Goal: Use online tool/utility: Utilize a website feature to perform a specific function

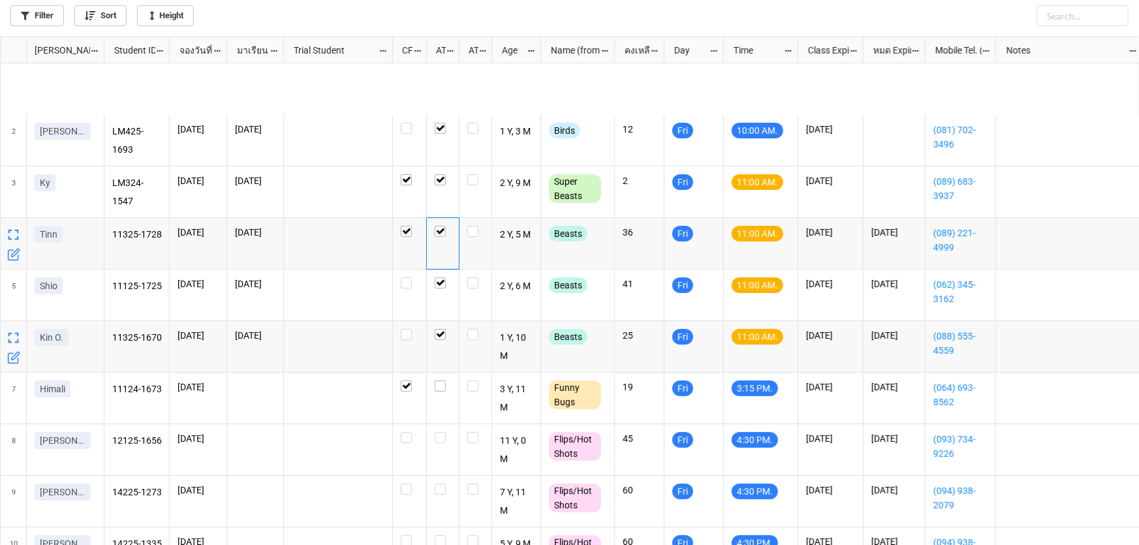
scroll to position [501, 1131]
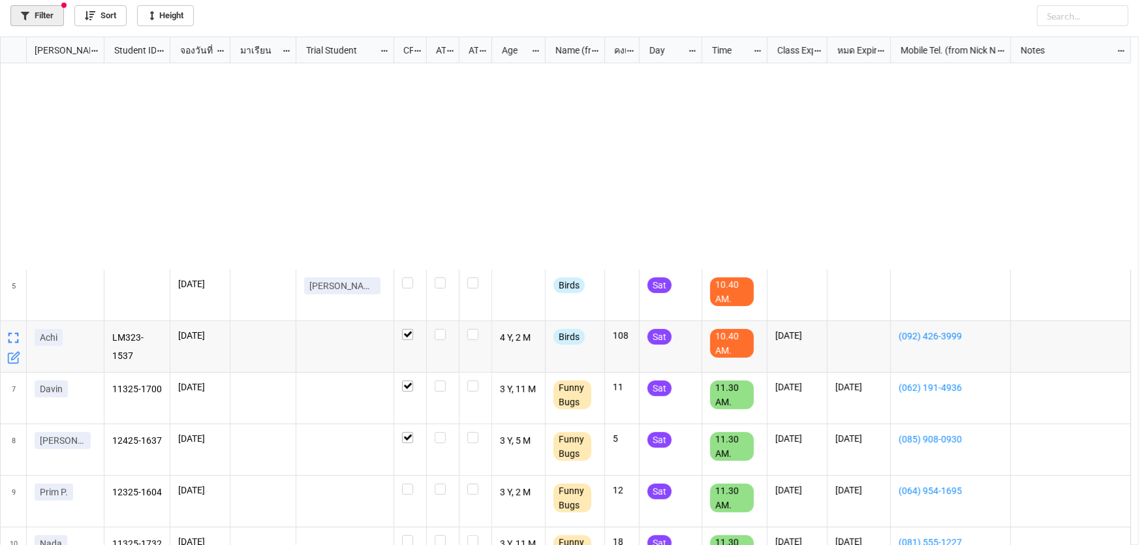
scroll to position [501, 1131]
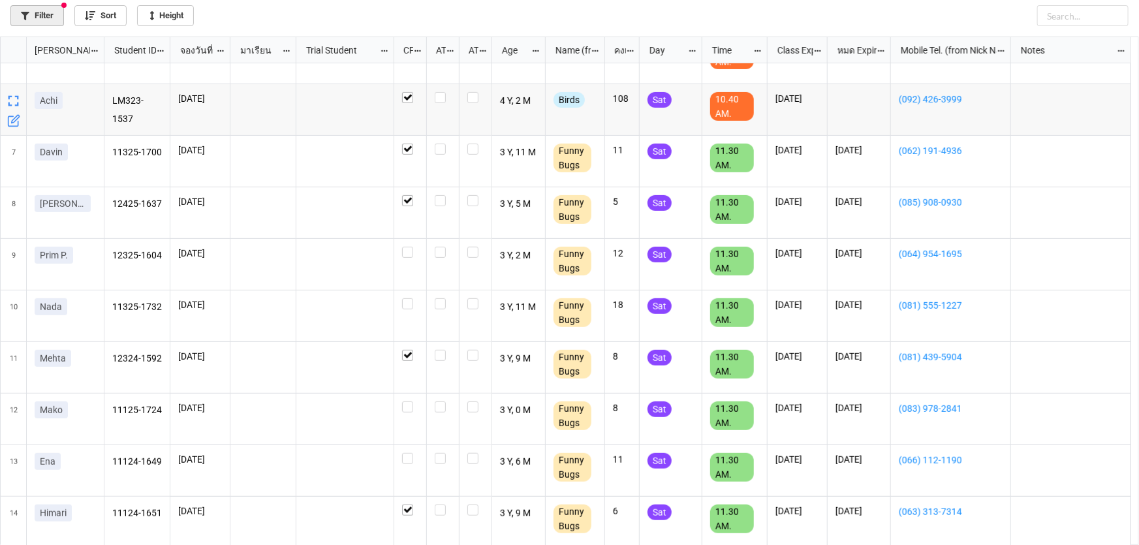
click at [52, 18] on link "Filter" at bounding box center [37, 15] width 54 height 21
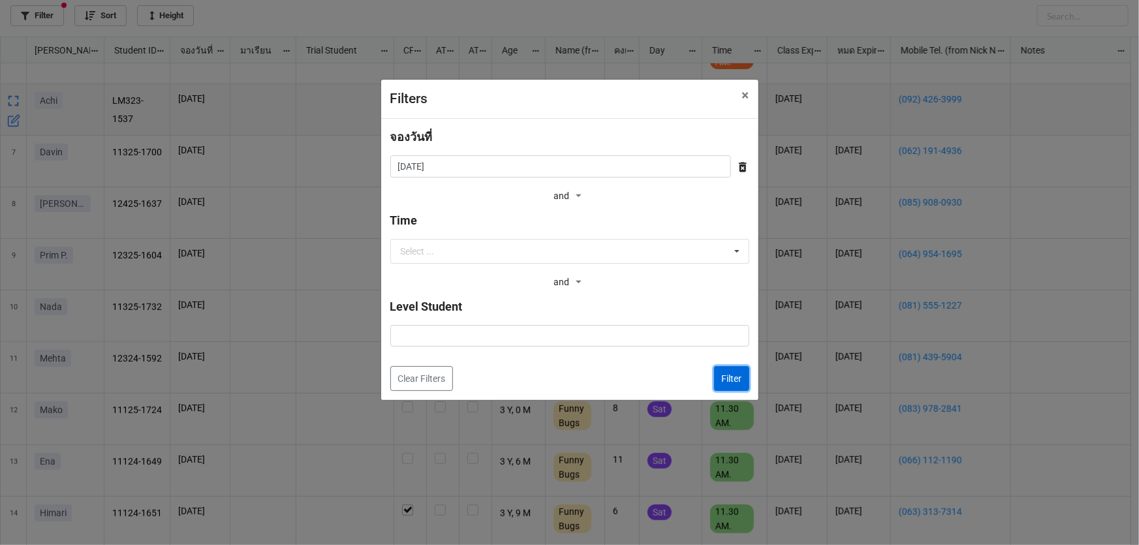
click at [730, 380] on button "Filter" at bounding box center [731, 378] width 35 height 25
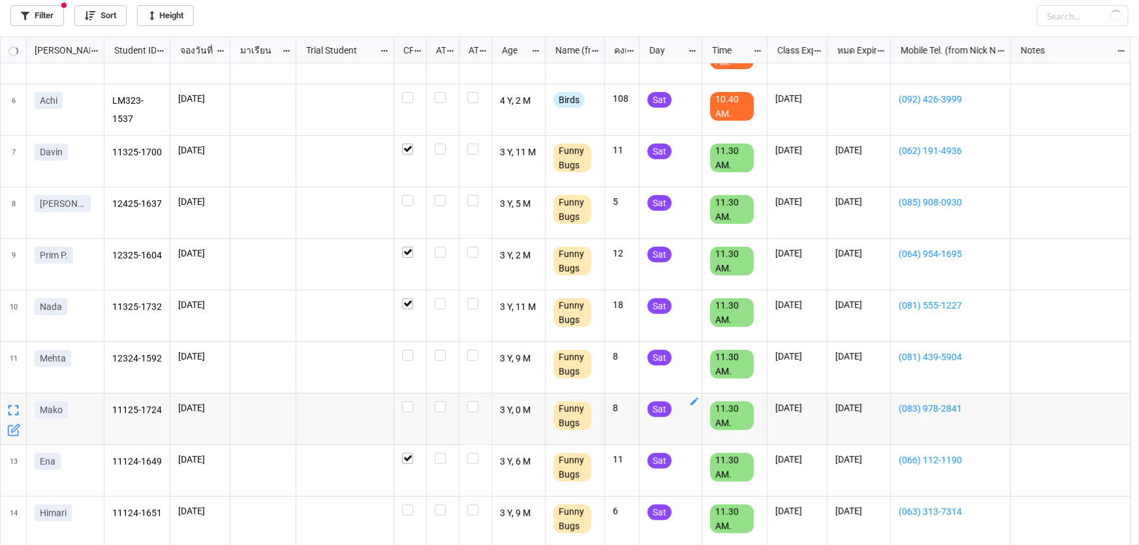
checkbox input "false"
checkbox input "true"
checkbox input "false"
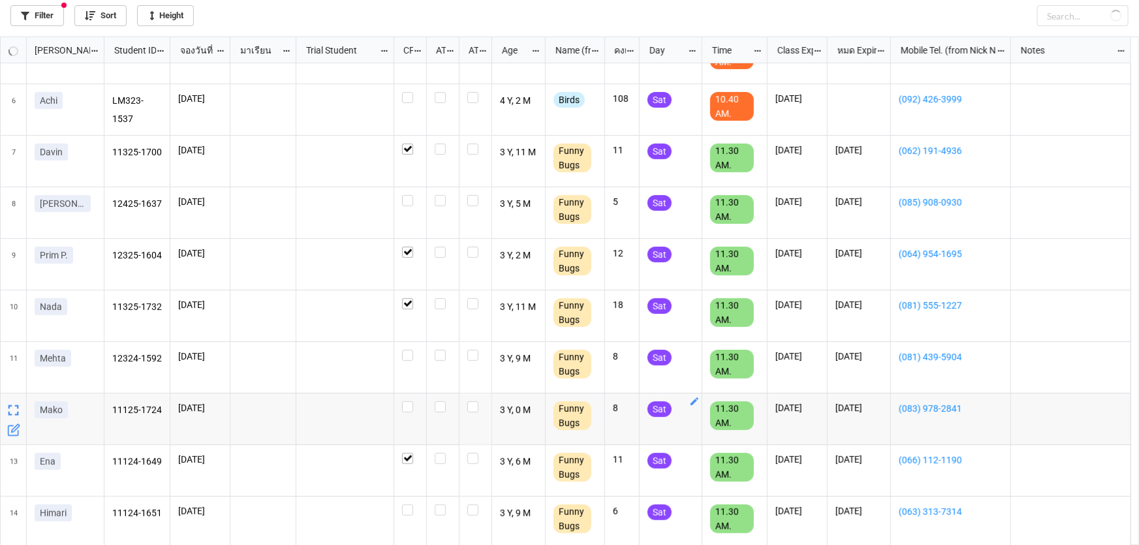
checkbox input "true"
checkbox input "false"
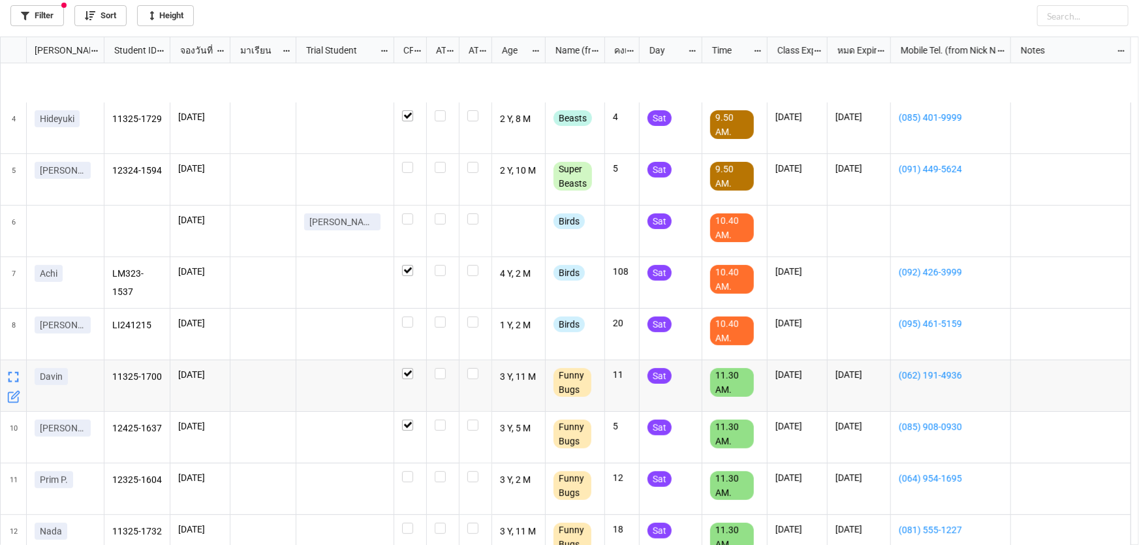
scroll to position [178, 0]
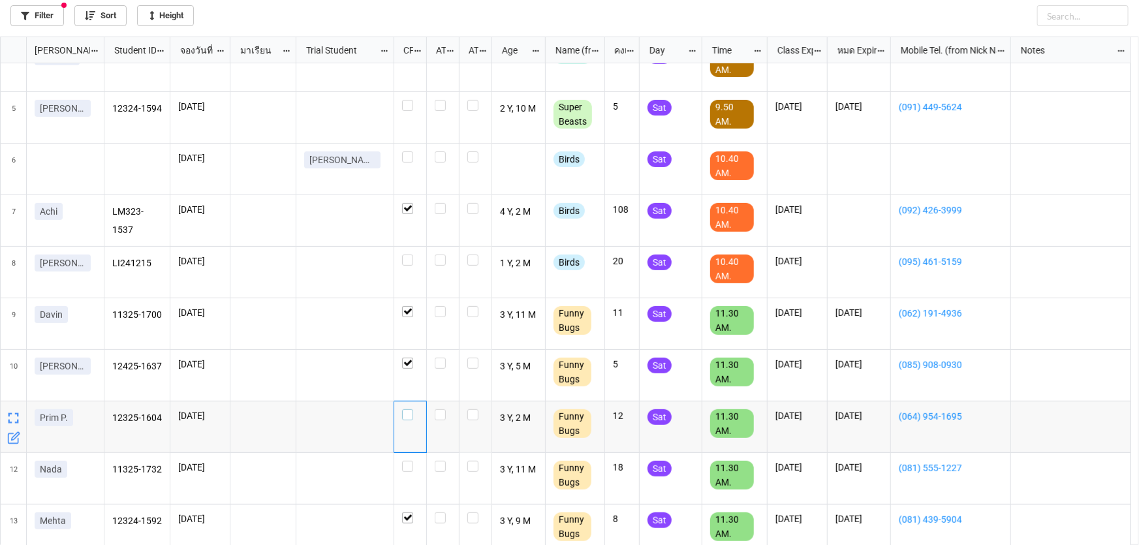
click at [410, 409] on label "grid" at bounding box center [410, 409] width 16 height 0
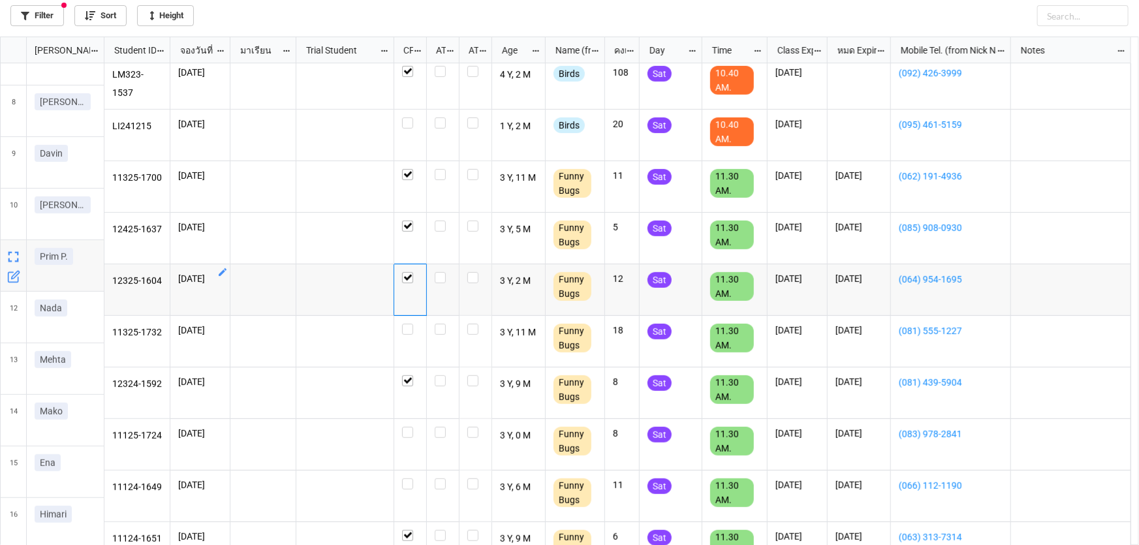
scroll to position [356, 0]
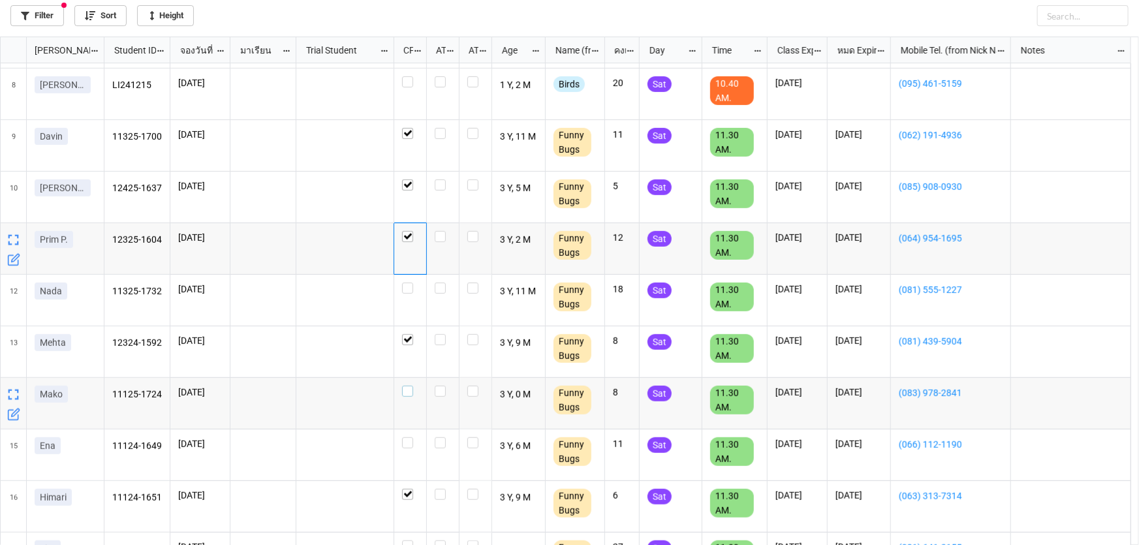
click at [408, 386] on label "grid" at bounding box center [410, 386] width 16 height 0
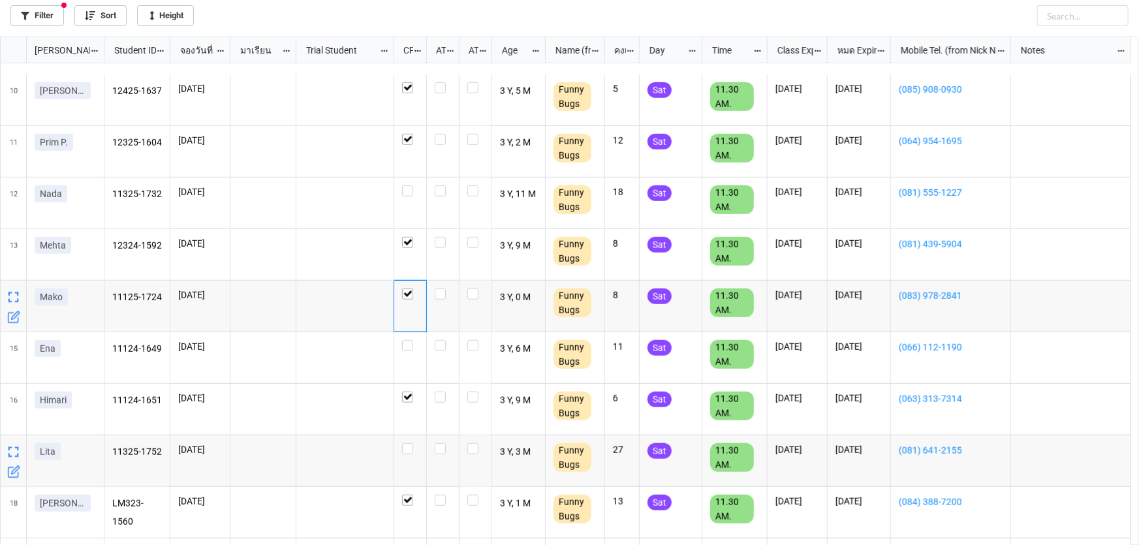
scroll to position [0, 0]
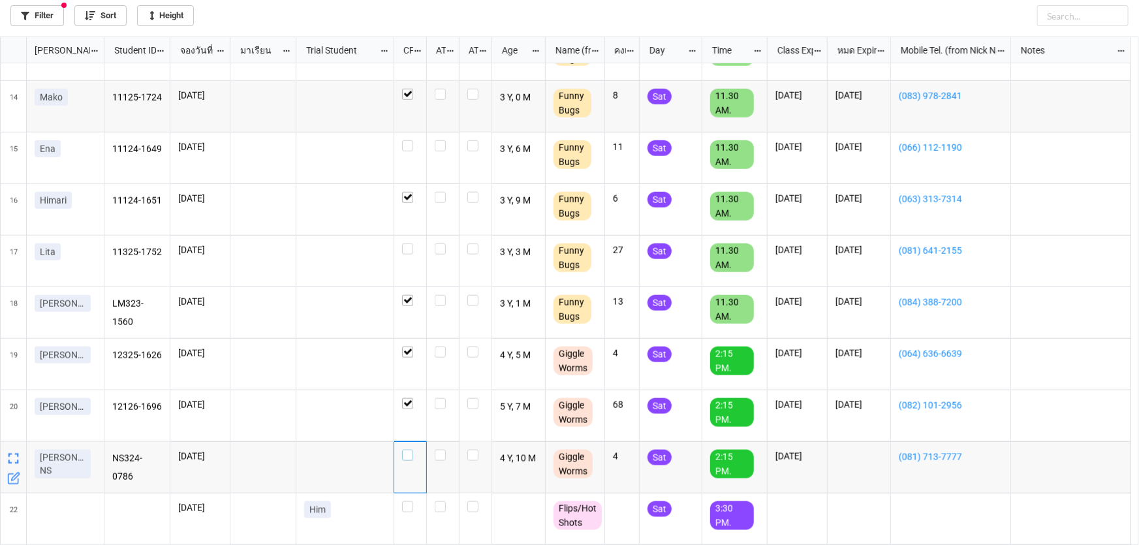
click at [410, 450] on label "grid" at bounding box center [410, 450] width 16 height 0
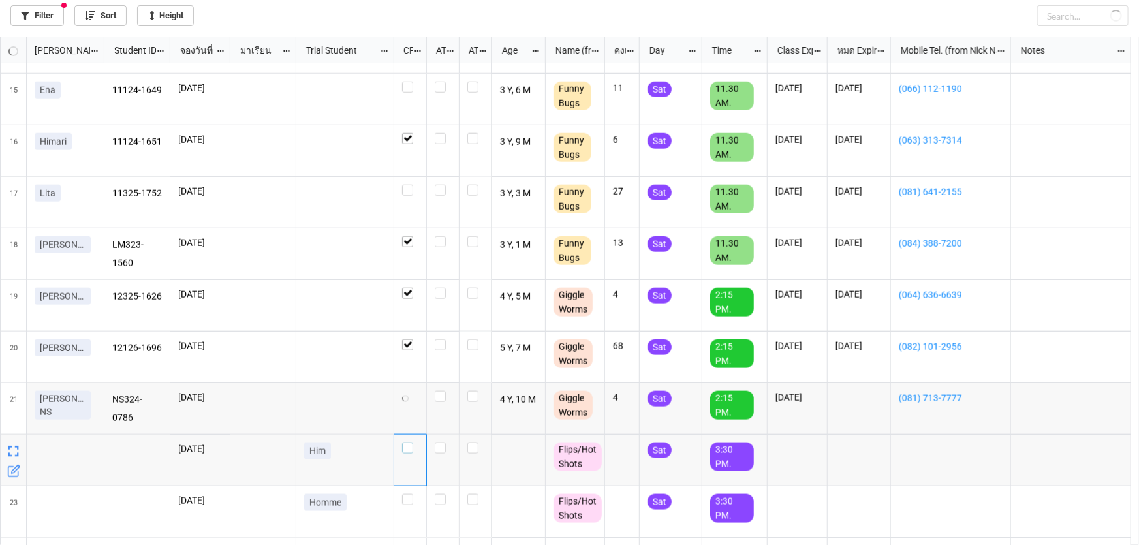
click at [410, 442] on label "grid" at bounding box center [410, 442] width 16 height 0
click at [405, 494] on label "grid" at bounding box center [410, 494] width 16 height 0
click at [407, 442] on label "grid" at bounding box center [410, 442] width 16 height 0
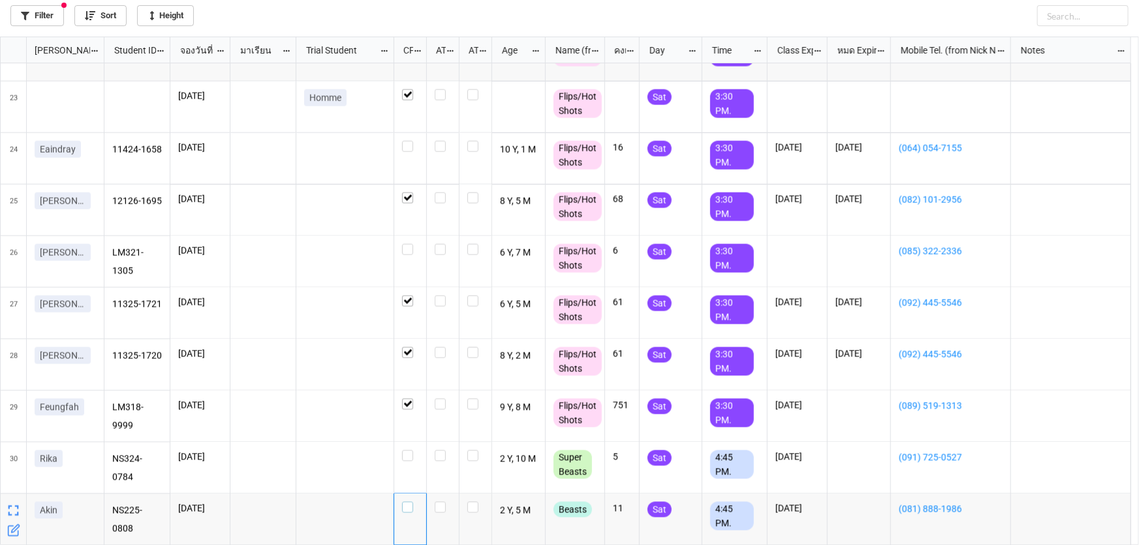
click at [414, 508] on div "grid" at bounding box center [410, 507] width 16 height 11
click at [414, 455] on div "grid" at bounding box center [410, 455] width 16 height 11
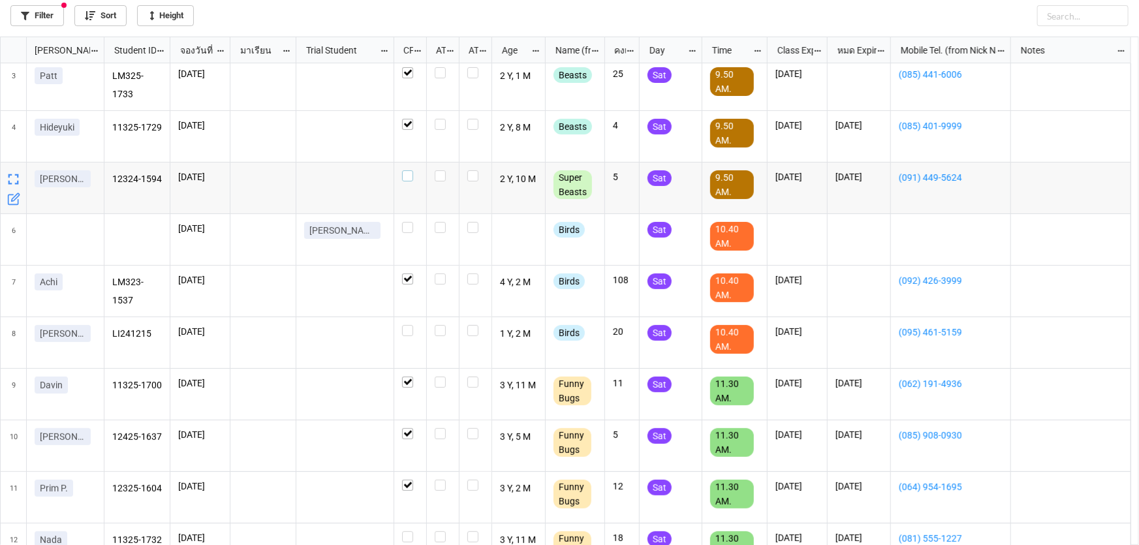
click at [409, 170] on label "grid" at bounding box center [410, 170] width 16 height 0
